Goal: Task Accomplishment & Management: Manage account settings

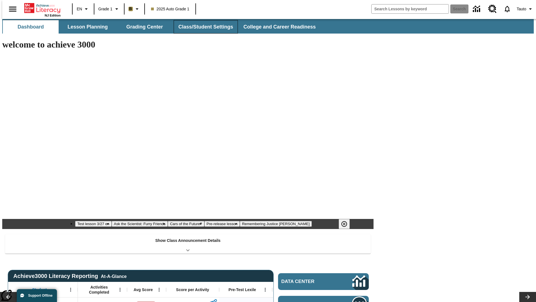
click at [203, 27] on button "Class/Student Settings" at bounding box center [206, 26] width 64 height 13
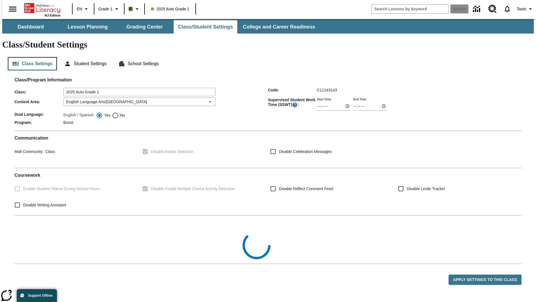
click at [30, 57] on button "Class Settings" at bounding box center [32, 63] width 49 height 13
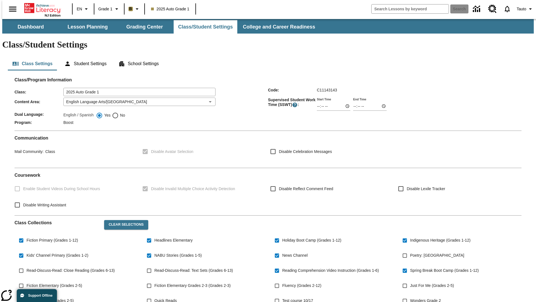
click at [436, 252] on span "Poetry: [GEOGRAPHIC_DATA]" at bounding box center [437, 255] width 54 height 6
click at [410, 250] on input "Poetry: [GEOGRAPHIC_DATA]" at bounding box center [405, 255] width 11 height 11
checkbox input "true"
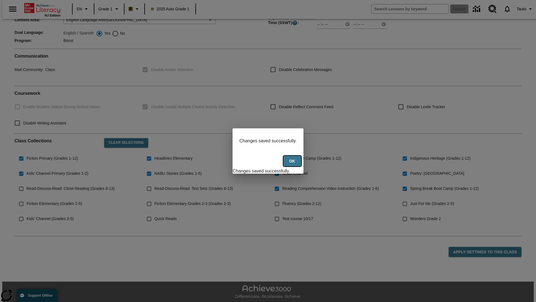
click at [293, 164] on button "Ok" at bounding box center [293, 161] width 18 height 11
